Goal: Find specific fact: Find specific fact

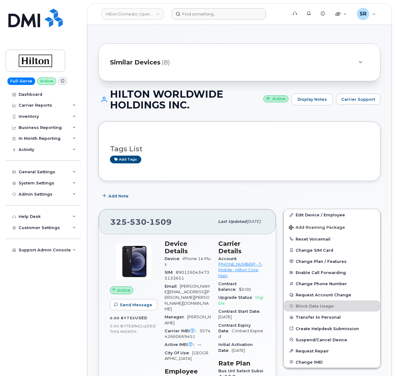
scroll to position [455, 0]
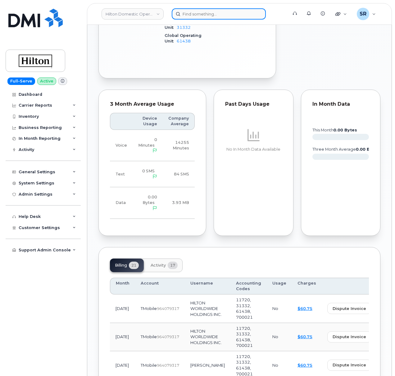
click at [220, 14] on input at bounding box center [219, 13] width 94 height 11
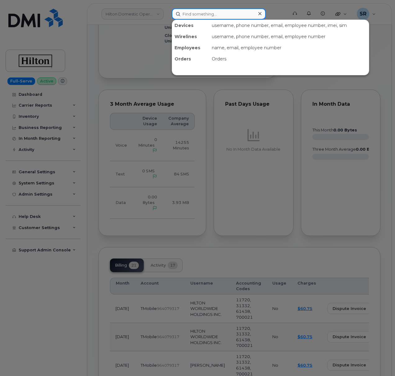
paste input "416-206-4728"
type input "416-206-4728"
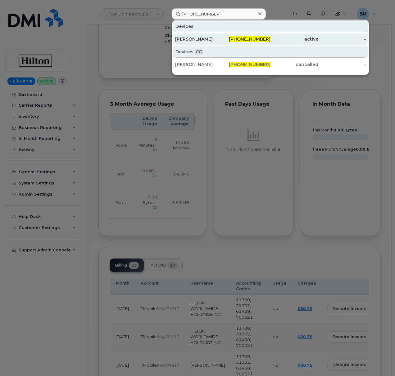
click at [209, 39] on div "[PERSON_NAME]" at bounding box center [199, 39] width 48 height 6
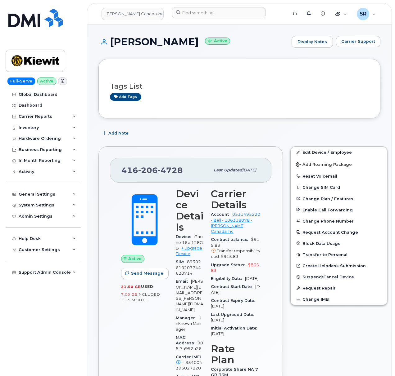
drag, startPoint x: 204, startPoint y: 42, endPoint x: 112, endPoint y: 47, distance: 91.7
click at [112, 47] on h1 "[PERSON_NAME] Active" at bounding box center [193, 41] width 190 height 11
copy h1 "[PERSON_NAME]"
